Goal: Complete application form

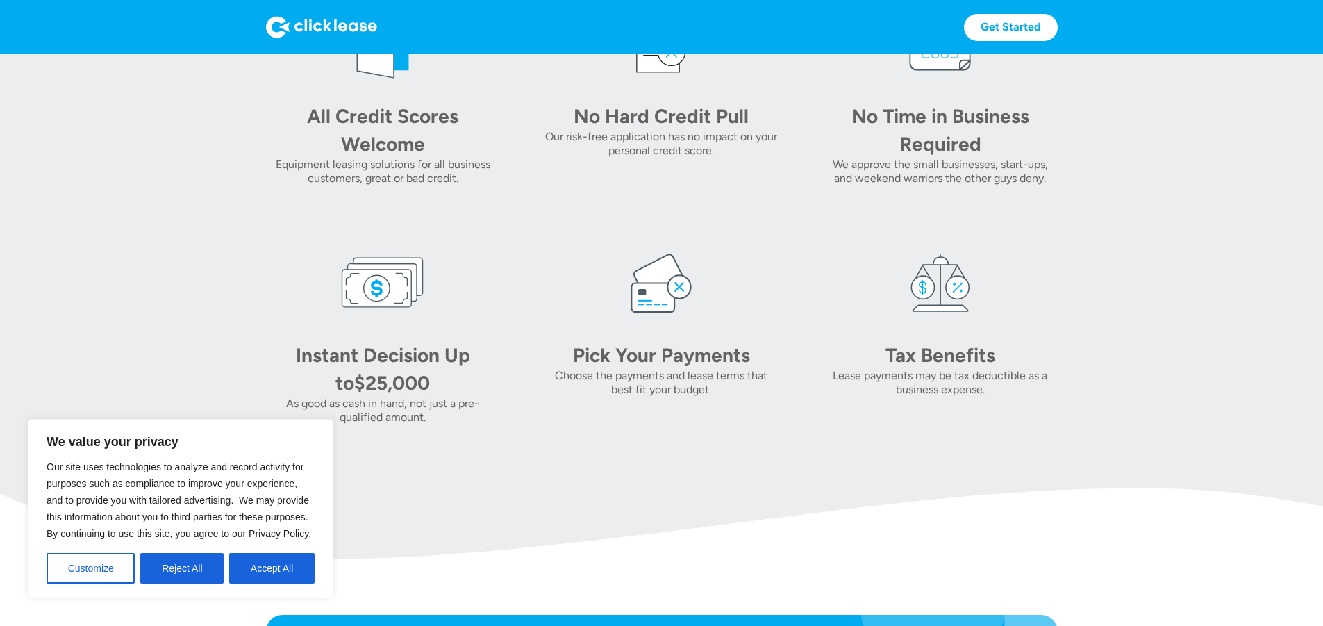
scroll to position [694, 0]
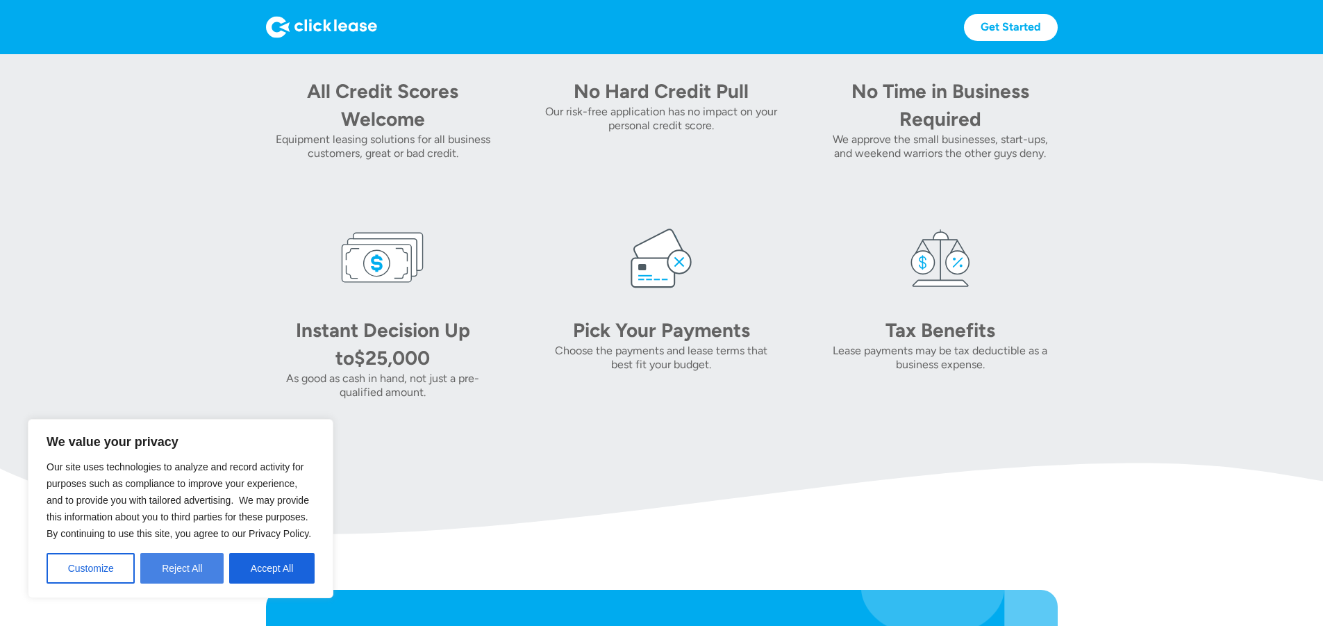
click at [207, 578] on button "Reject All" at bounding box center [181, 568] width 83 height 31
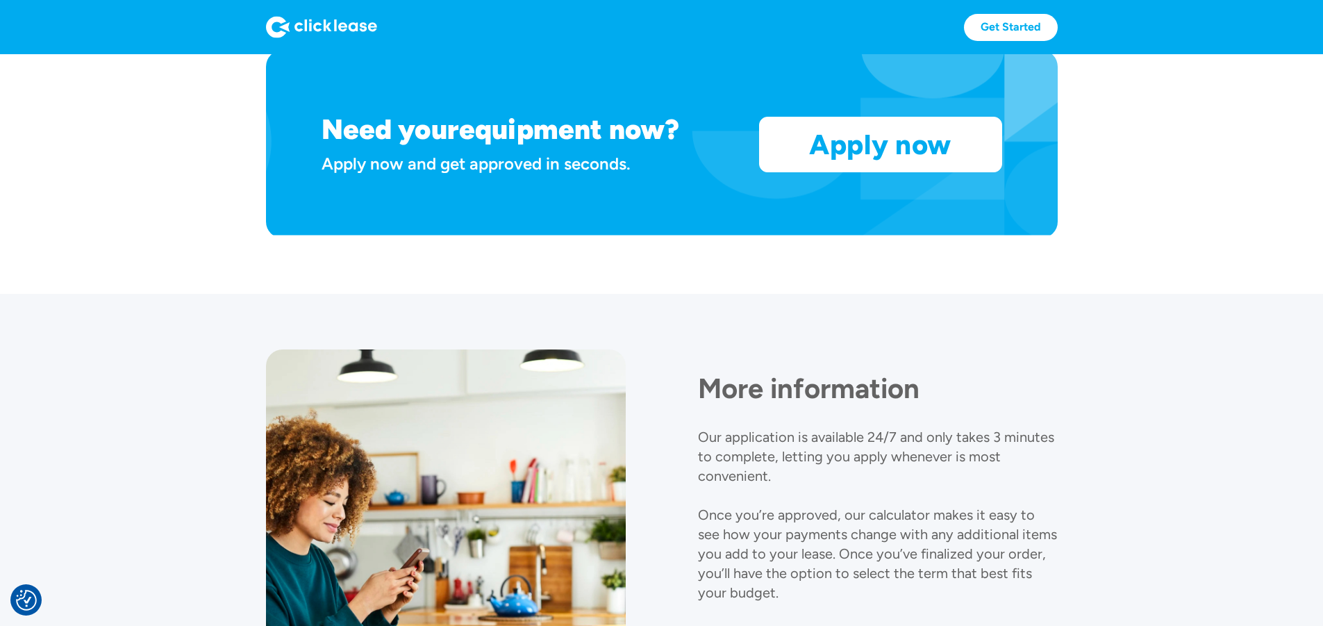
scroll to position [1208, 0]
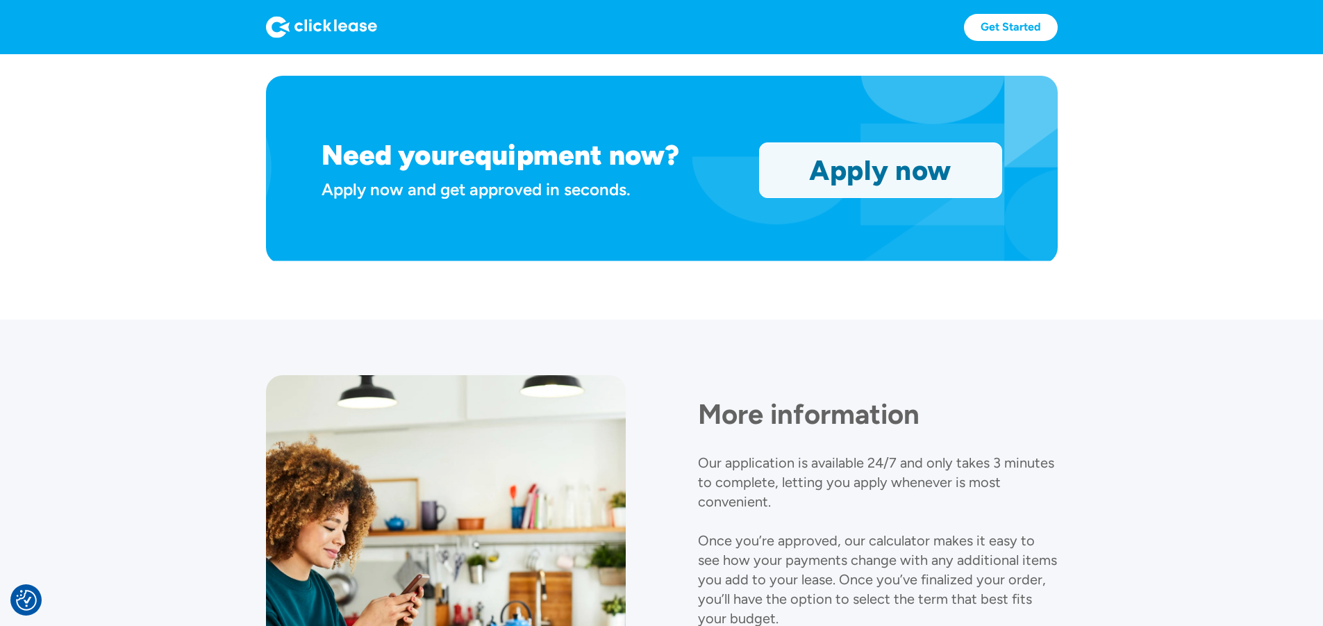
click at [1001, 197] on link "Apply now" at bounding box center [880, 170] width 242 height 54
